Goal: Use online tool/utility: Use online tool/utility

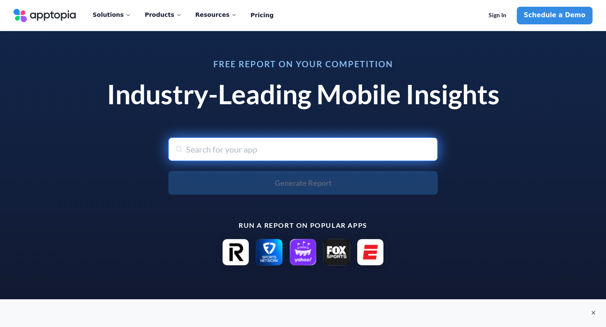
click at [237, 155] on input "text" at bounding box center [302, 150] width 269 height 24
type input "on"
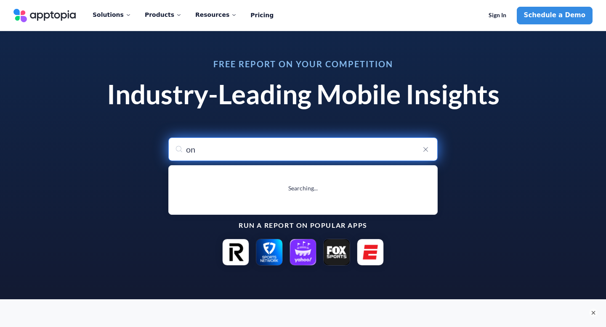
type input "one Line-Mini games Drawing"
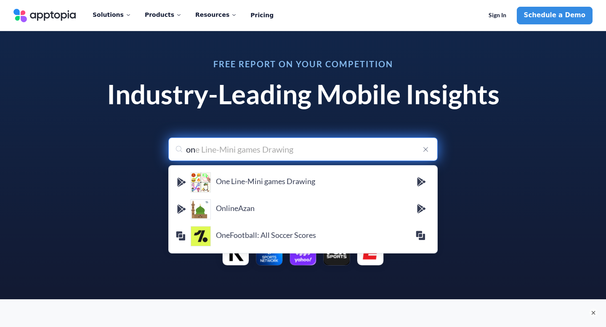
type input "on"
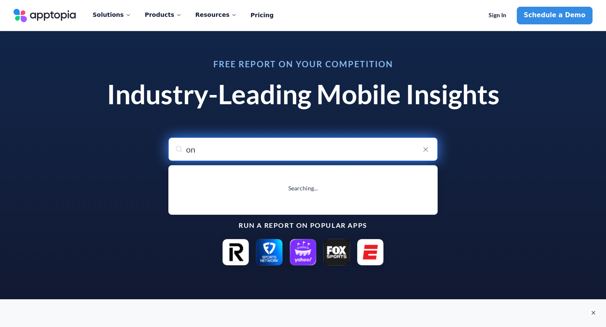
type input "on"
type input "one Line-Mini games Drawing"
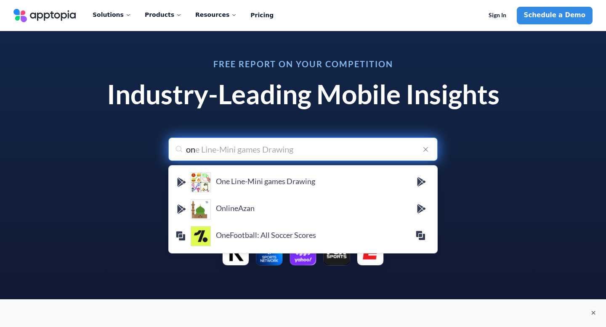
type input "o"
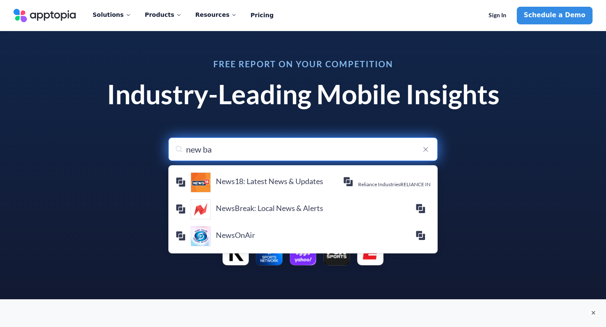
type input "new [MEDICAL_DATA]"
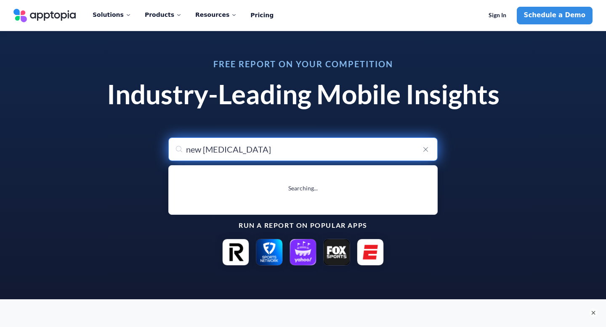
type input "new balance 公式ストアアプリ - NB Shop"
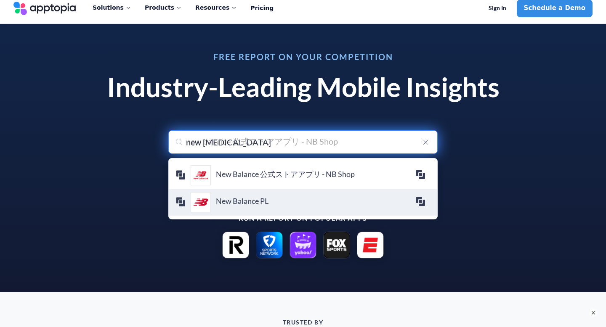
scroll to position [6, 0]
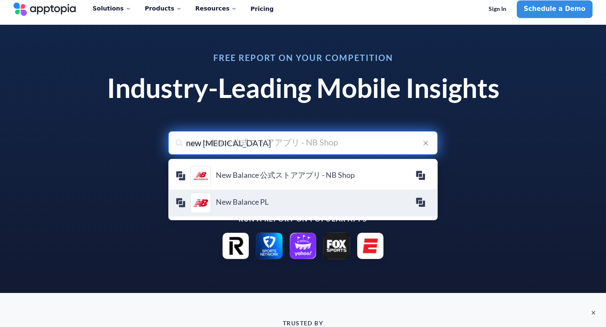
type input "new balo"
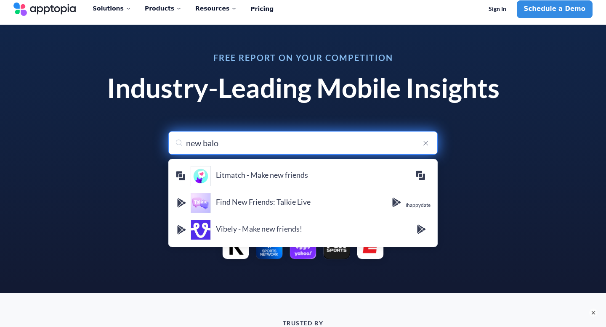
type input "new [MEDICAL_DATA]"
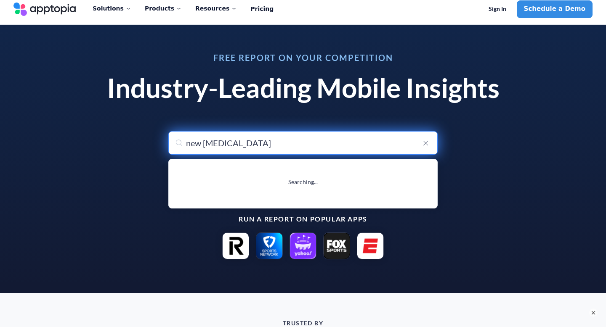
type input "new balance 公式ストアアプリ - NB Shop"
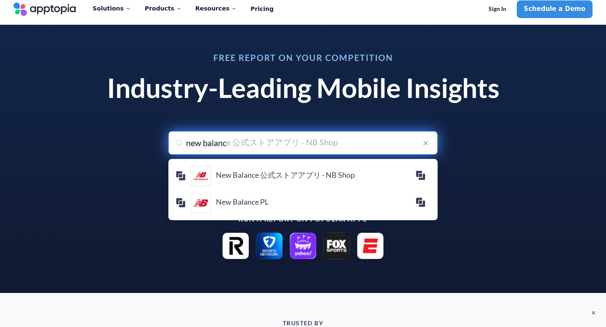
type input "new balance"
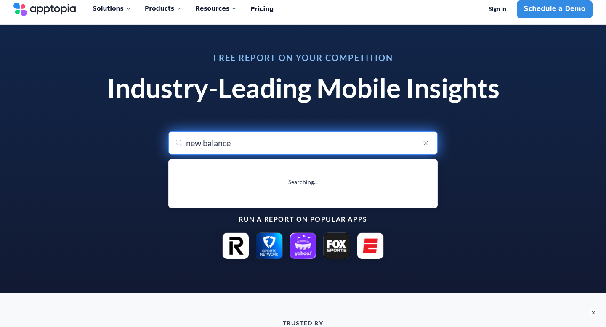
type input "new balance 公式ストアアプリ - NB Shop"
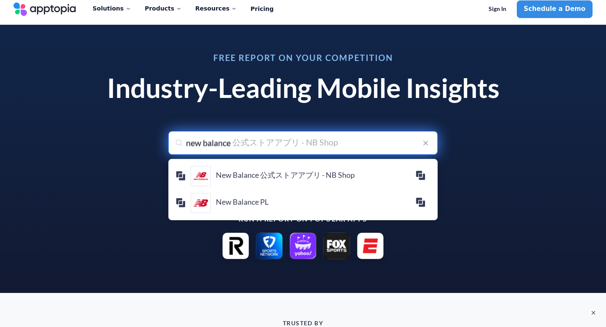
drag, startPoint x: 240, startPoint y: 141, endPoint x: 178, endPoint y: 141, distance: 62.7
click at [178, 141] on div "new balance new balance 公式ストアアプリ - NB Shop New Balance 公式ストアアプリ - NB Shop New B…" at bounding box center [302, 143] width 269 height 24
type input "o"
type input "on:"
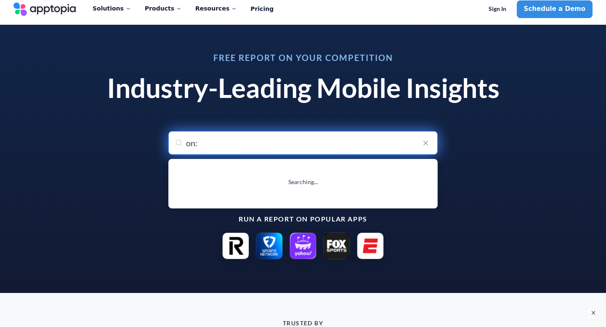
type input "on: Shop Shoes & Apparel"
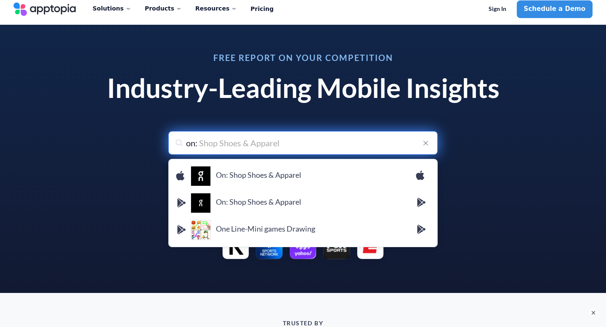
type input "on: S"
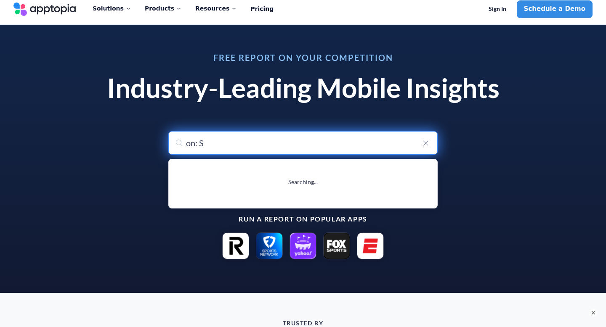
type input "on: Shop Shoes & Apparel"
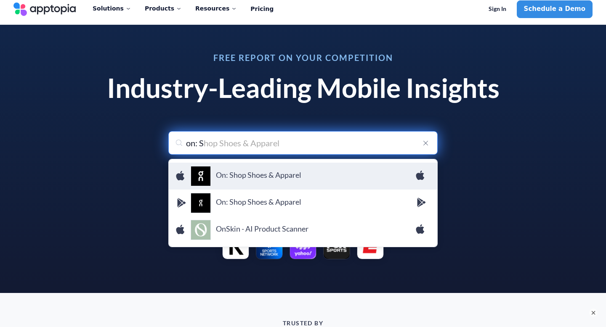
click at [229, 173] on h4 "On: Shop Shoes & Apparel" at bounding box center [315, 174] width 199 height 9
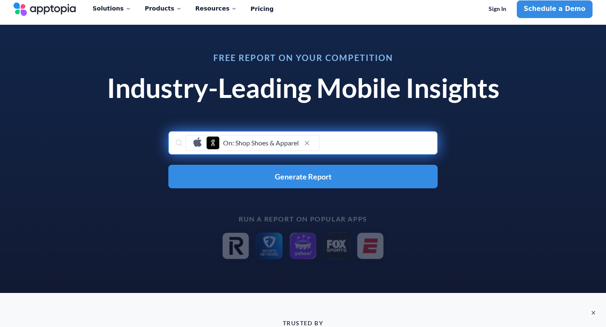
click at [338, 140] on div "On: Shop Shoes & Apparel" at bounding box center [302, 143] width 269 height 24
click at [322, 145] on div "On: Shop Shoes & Apparel" at bounding box center [302, 143] width 269 height 24
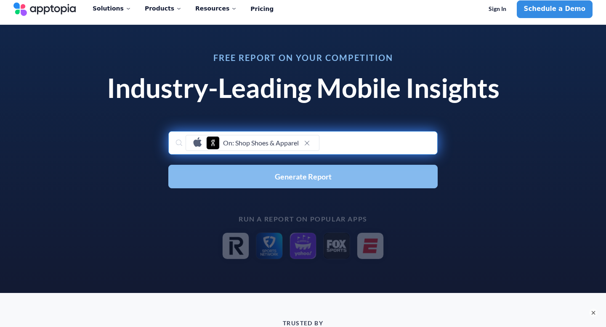
click at [255, 181] on button "Generate Report" at bounding box center [302, 177] width 269 height 24
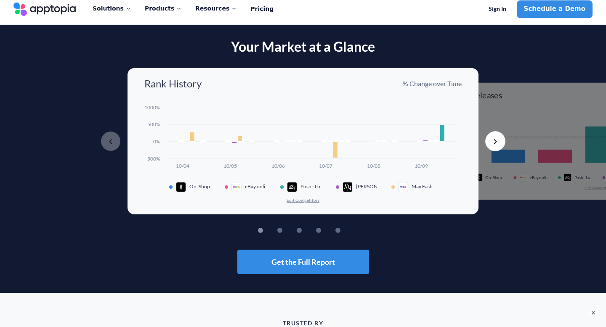
scroll to position [8, 0]
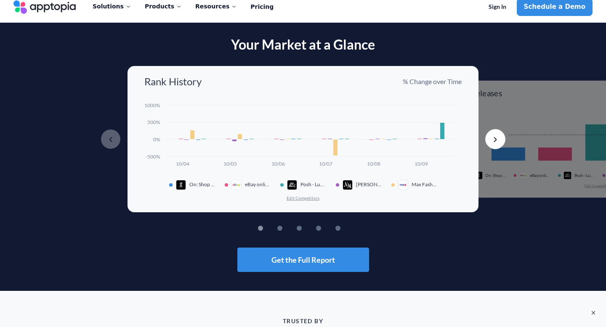
click at [189, 186] on div at bounding box center [182, 185] width 13 height 10
click at [180, 184] on img at bounding box center [181, 185] width 10 height 10
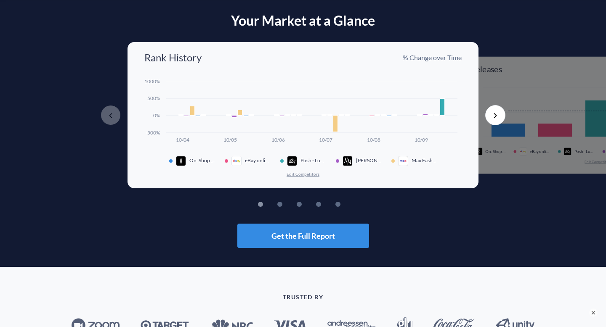
scroll to position [0, 0]
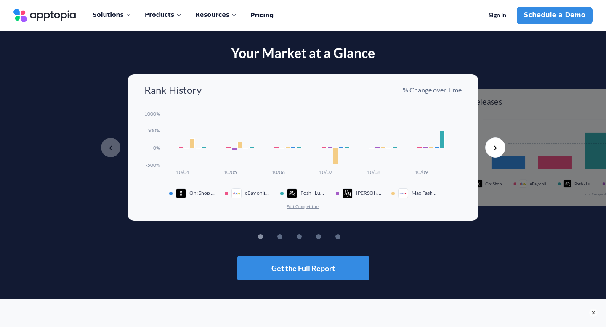
click at [496, 149] on button "Next" at bounding box center [495, 148] width 20 height 20
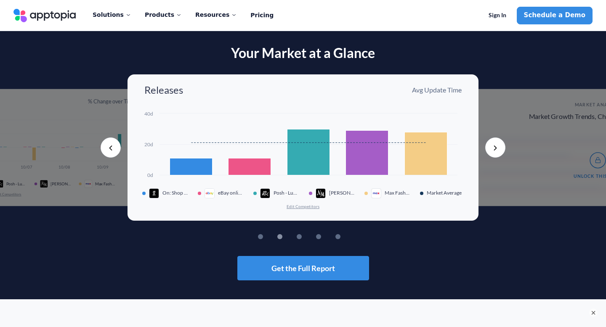
click at [496, 147] on button "Next" at bounding box center [495, 148] width 20 height 20
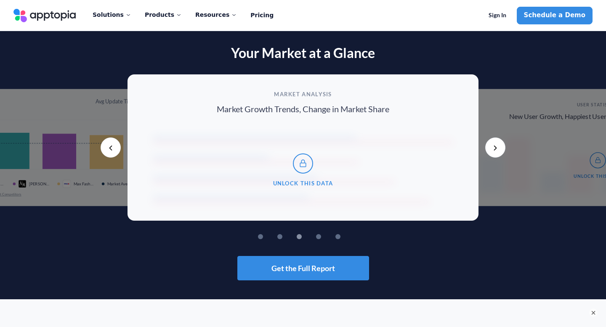
click at [105, 147] on button "Previous" at bounding box center [111, 148] width 20 height 20
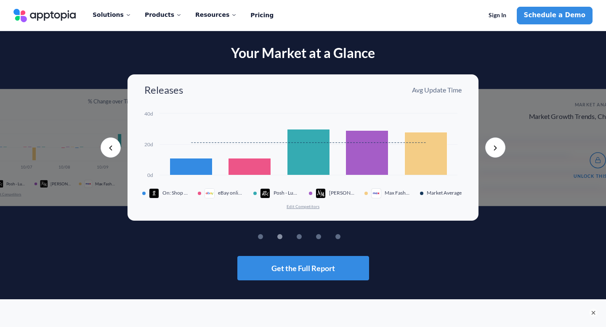
click at [105, 147] on button "Previous" at bounding box center [111, 148] width 20 height 20
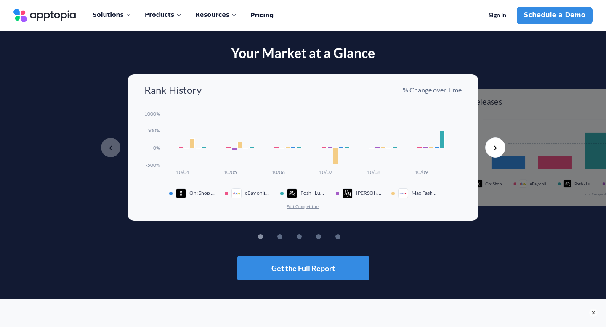
click at [194, 144] on rect at bounding box center [192, 142] width 5 height 9
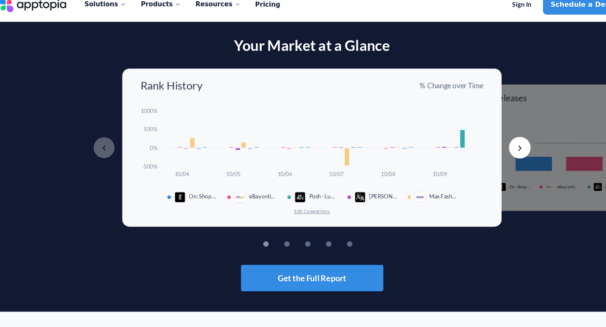
click at [308, 207] on button "Edit Competitors" at bounding box center [303, 207] width 34 height 6
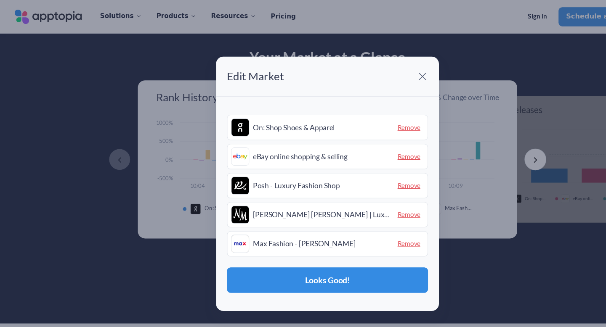
click at [287, 152] on div "eBay online shopping & selling Remove" at bounding box center [303, 145] width 186 height 24
click at [288, 146] on span "eBay online shopping & selling" at bounding box center [297, 145] width 127 height 8
click at [383, 145] on span "Remove" at bounding box center [378, 144] width 28 height 13
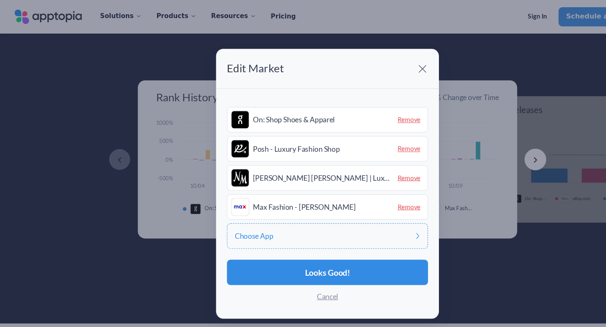
click at [383, 141] on span "Remove" at bounding box center [378, 137] width 28 height 13
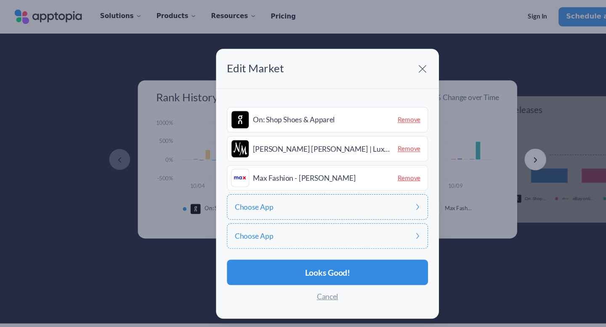
click at [383, 141] on span "Remove" at bounding box center [378, 137] width 28 height 13
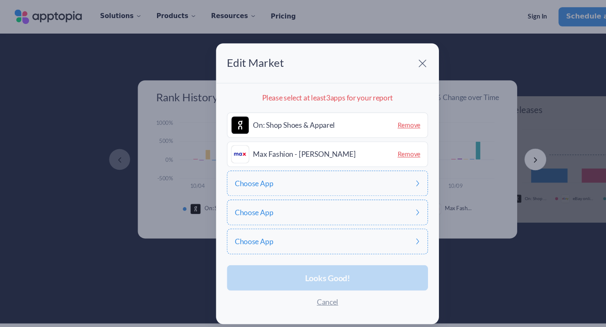
click at [383, 141] on span "Remove" at bounding box center [378, 142] width 28 height 13
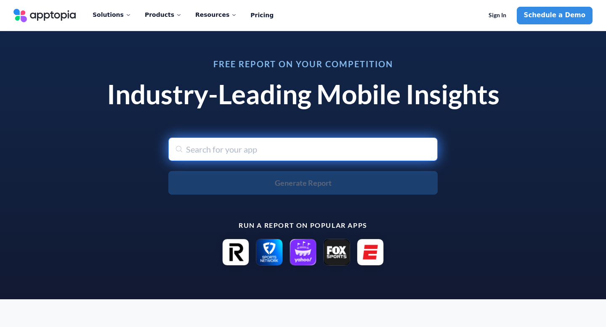
click at [306, 148] on input "text" at bounding box center [302, 150] width 269 height 24
